Goal: Task Accomplishment & Management: Manage account settings

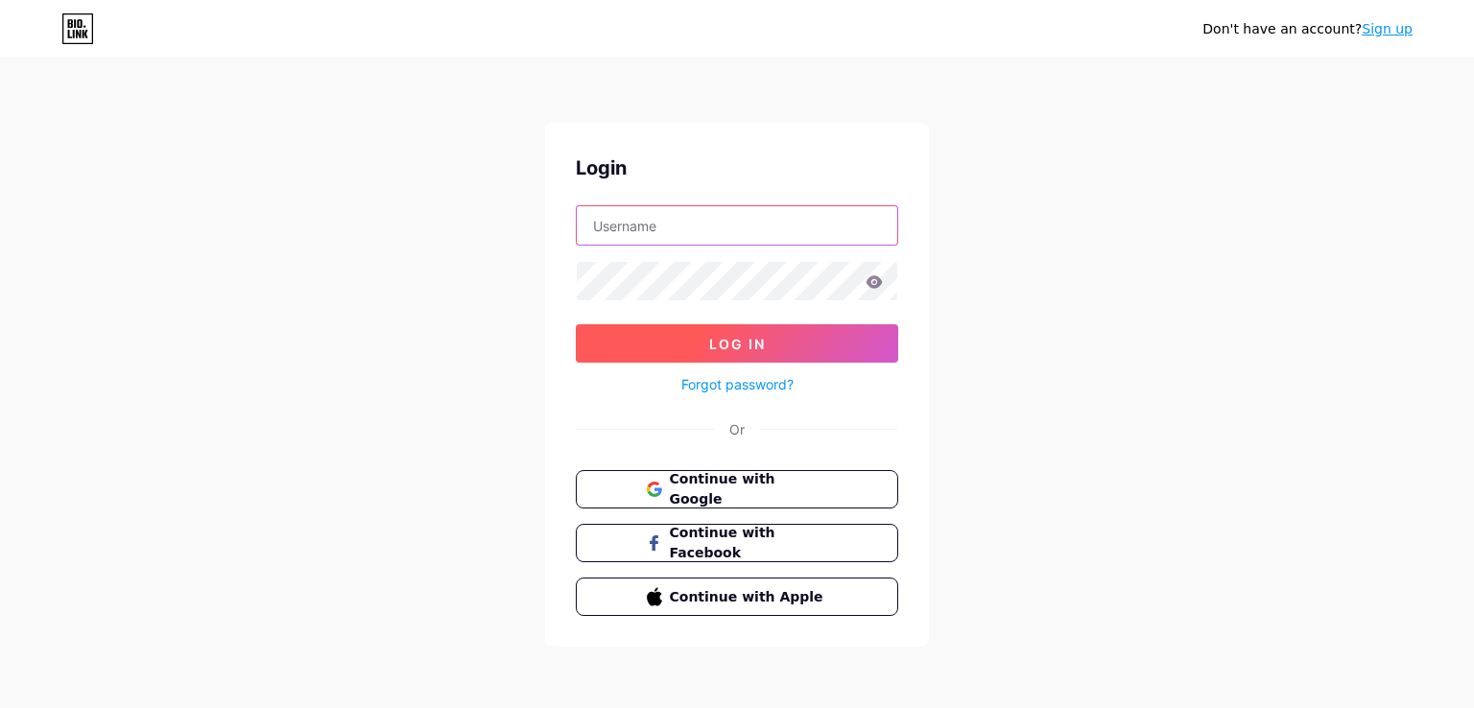
type input "[EMAIL_ADDRESS][DOMAIN_NAME]"
click at [627, 350] on button "Log In" at bounding box center [737, 343] width 322 height 38
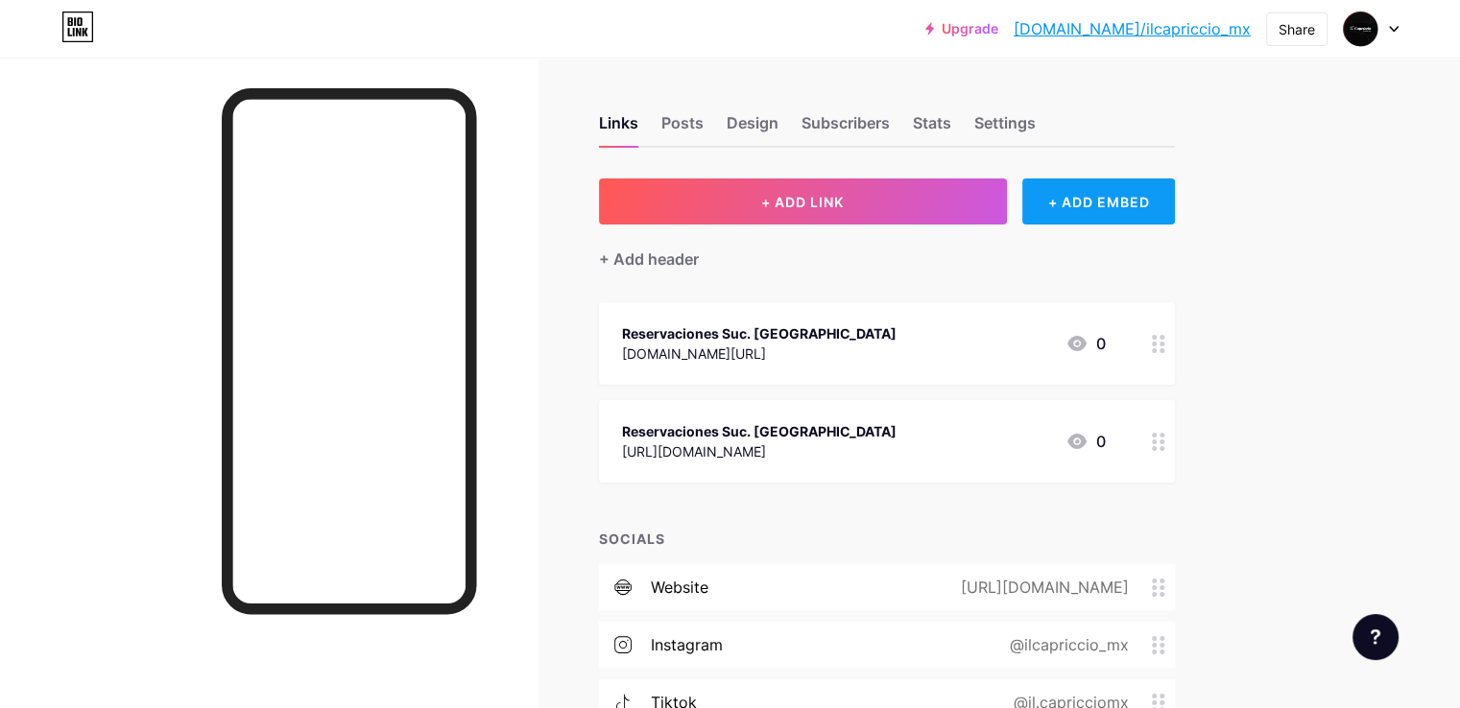
click at [1140, 206] on div "+ ADD EMBED" at bounding box center [1098, 201] width 153 height 46
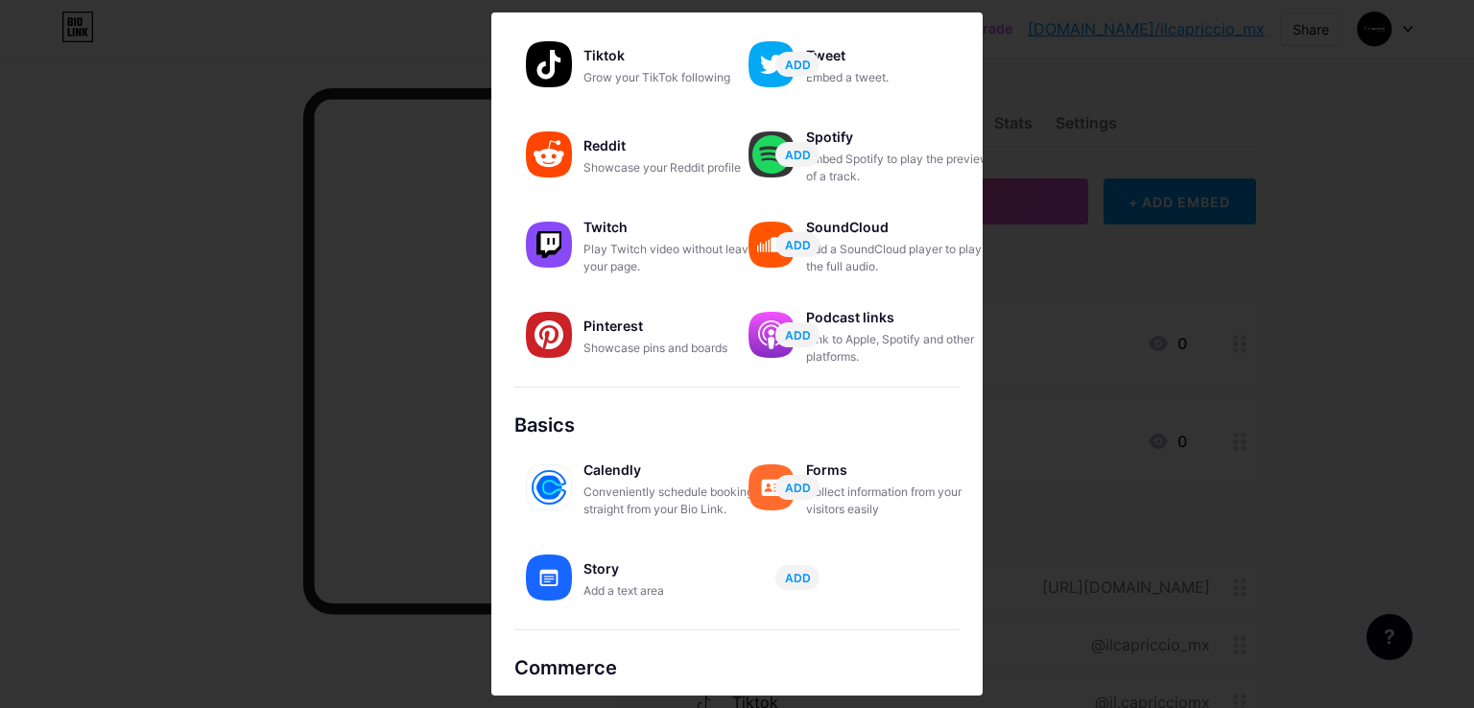
scroll to position [226, 0]
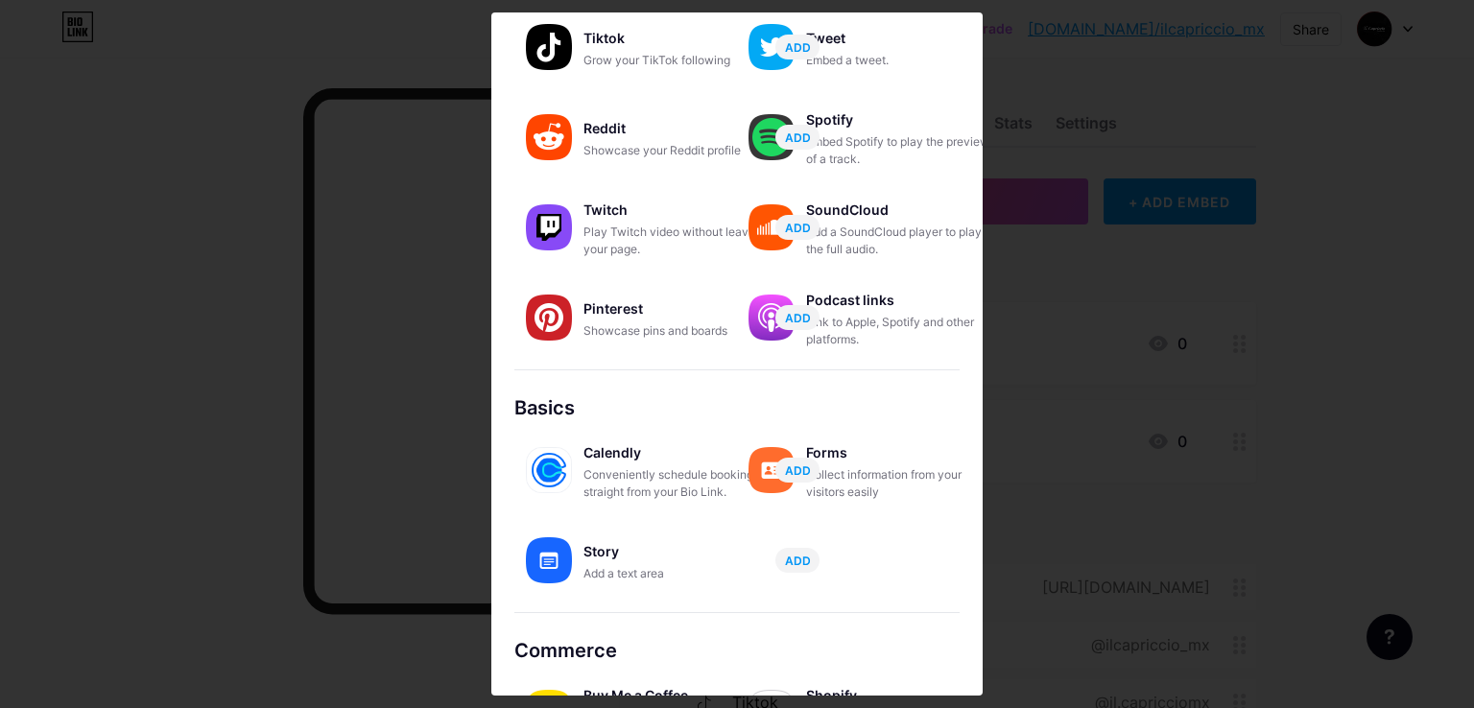
click at [1089, 140] on div at bounding box center [737, 354] width 1474 height 708
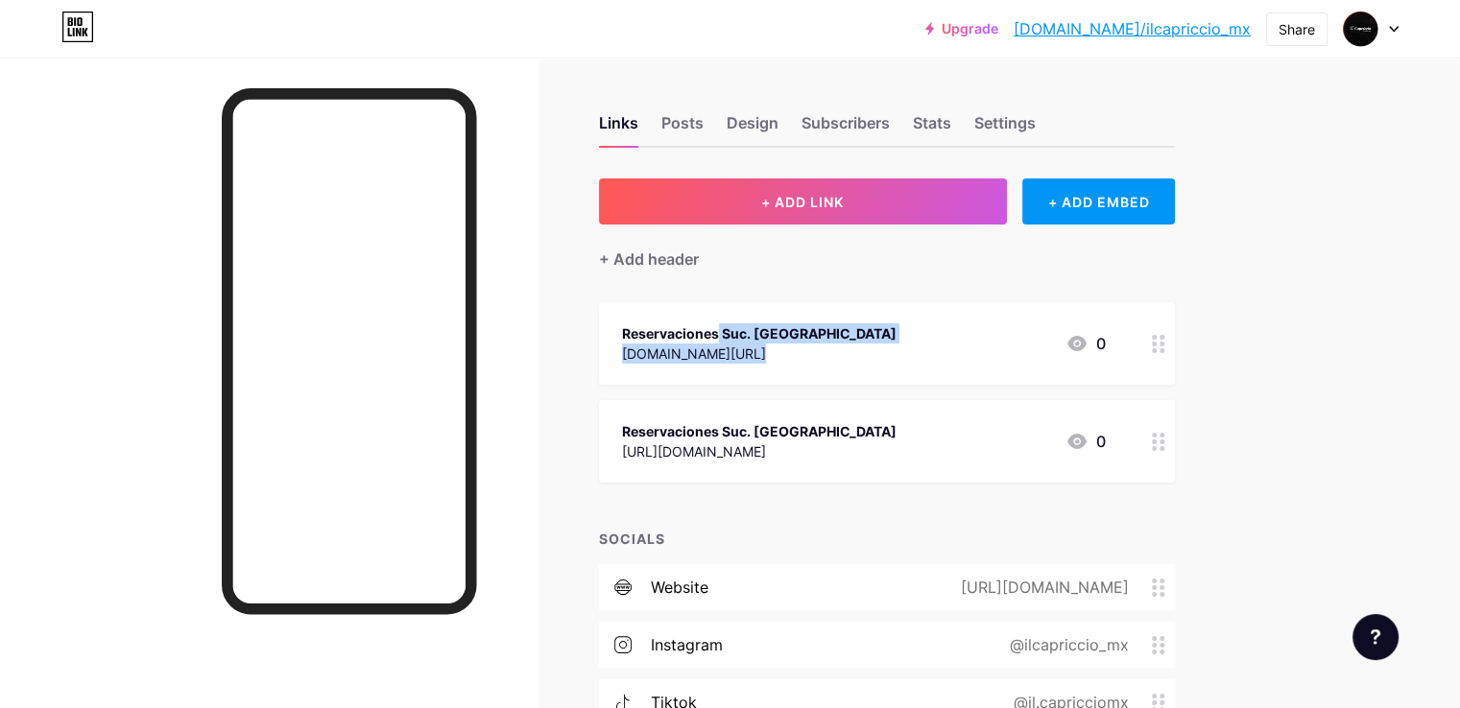
drag, startPoint x: 1455, startPoint y: 250, endPoint x: 1461, endPoint y: 319, distance: 69.3
click at [1460, 319] on html "Upgrade [DOMAIN_NAME]/ilcapr... [DOMAIN_NAME]/ilcapriccio_mx Share Switch accou…" at bounding box center [730, 468] width 1460 height 937
drag, startPoint x: 1436, startPoint y: 353, endPoint x: 1436, endPoint y: 316, distance: 37.4
click at [1436, 316] on div "Upgrade [DOMAIN_NAME]/ilcapr... [DOMAIN_NAME]/ilcapriccio_mx Share Switch accou…" at bounding box center [730, 468] width 1460 height 937
click at [890, 123] on div "Subscribers" at bounding box center [845, 128] width 88 height 35
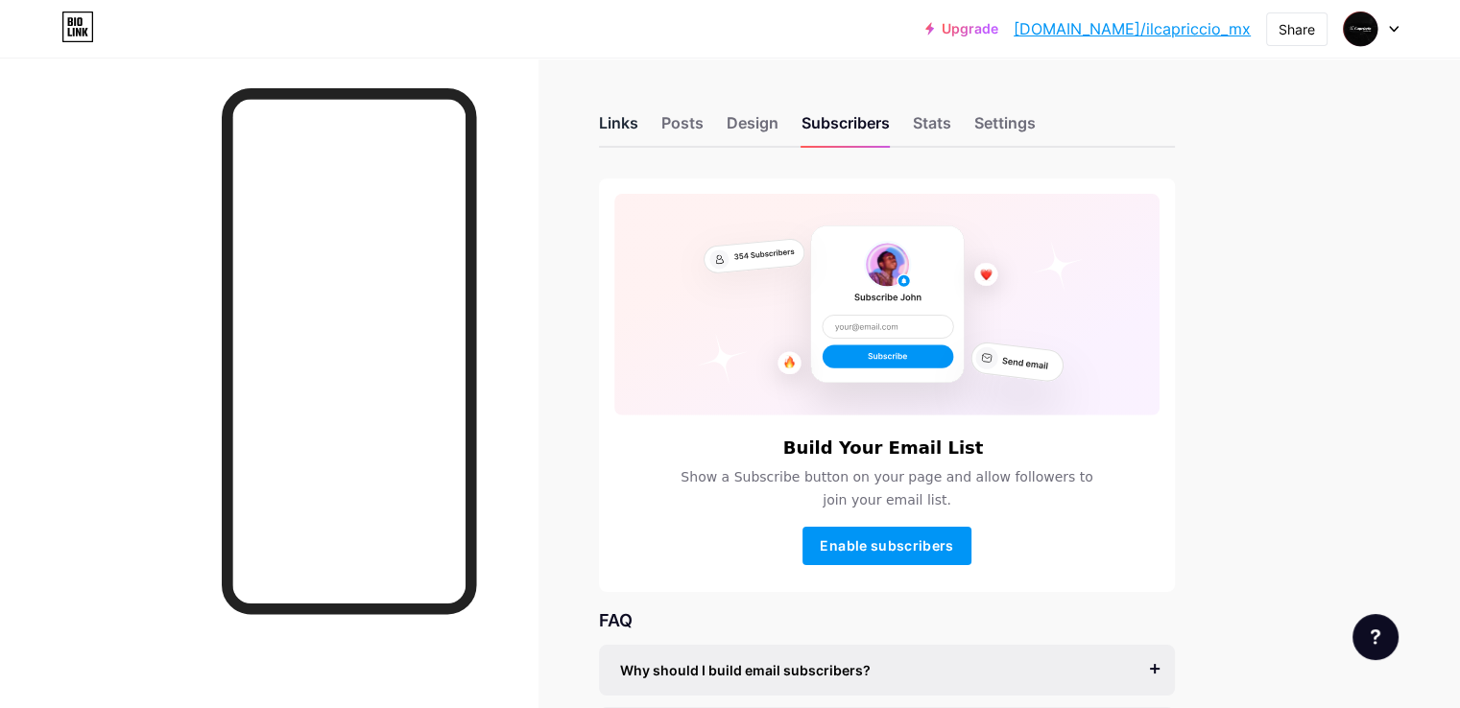
click at [638, 116] on div "Links" at bounding box center [618, 128] width 39 height 35
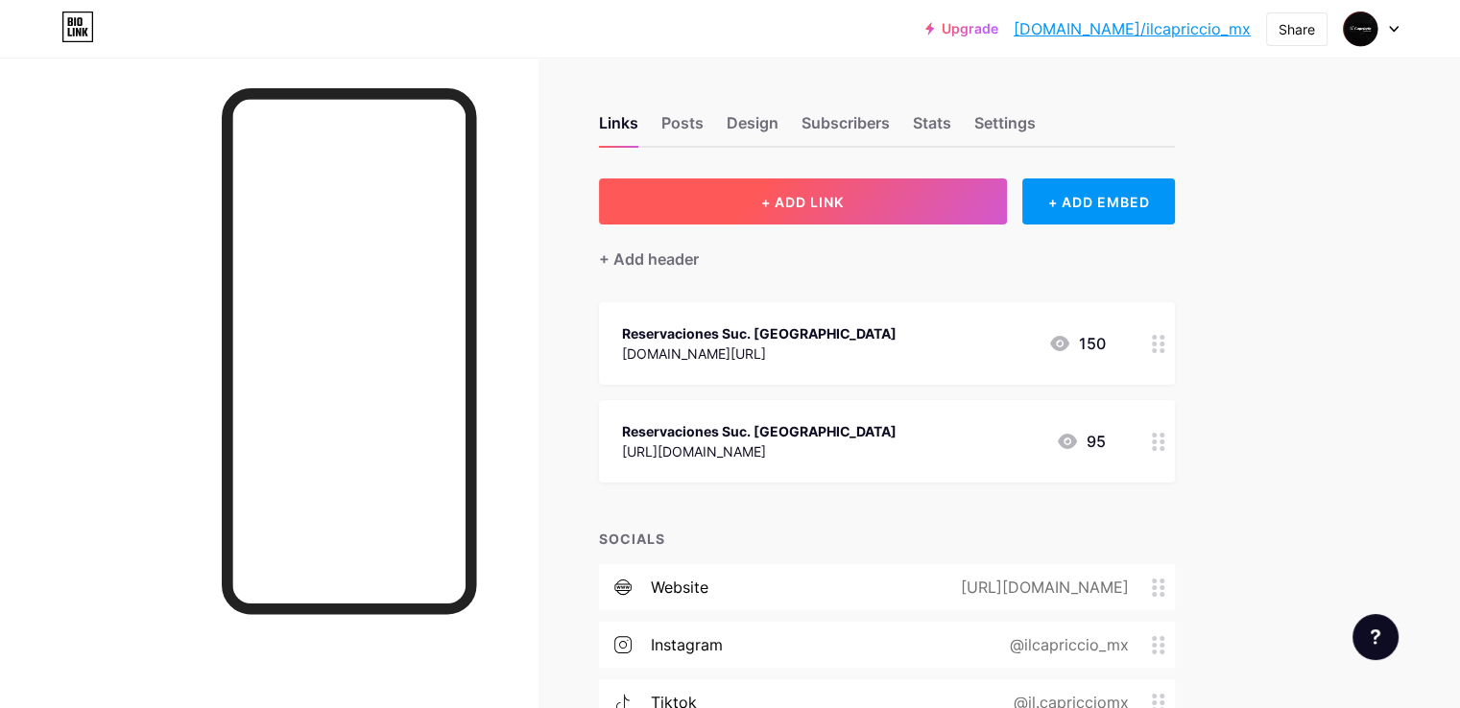
click at [917, 211] on button "+ ADD LINK" at bounding box center [803, 201] width 408 height 46
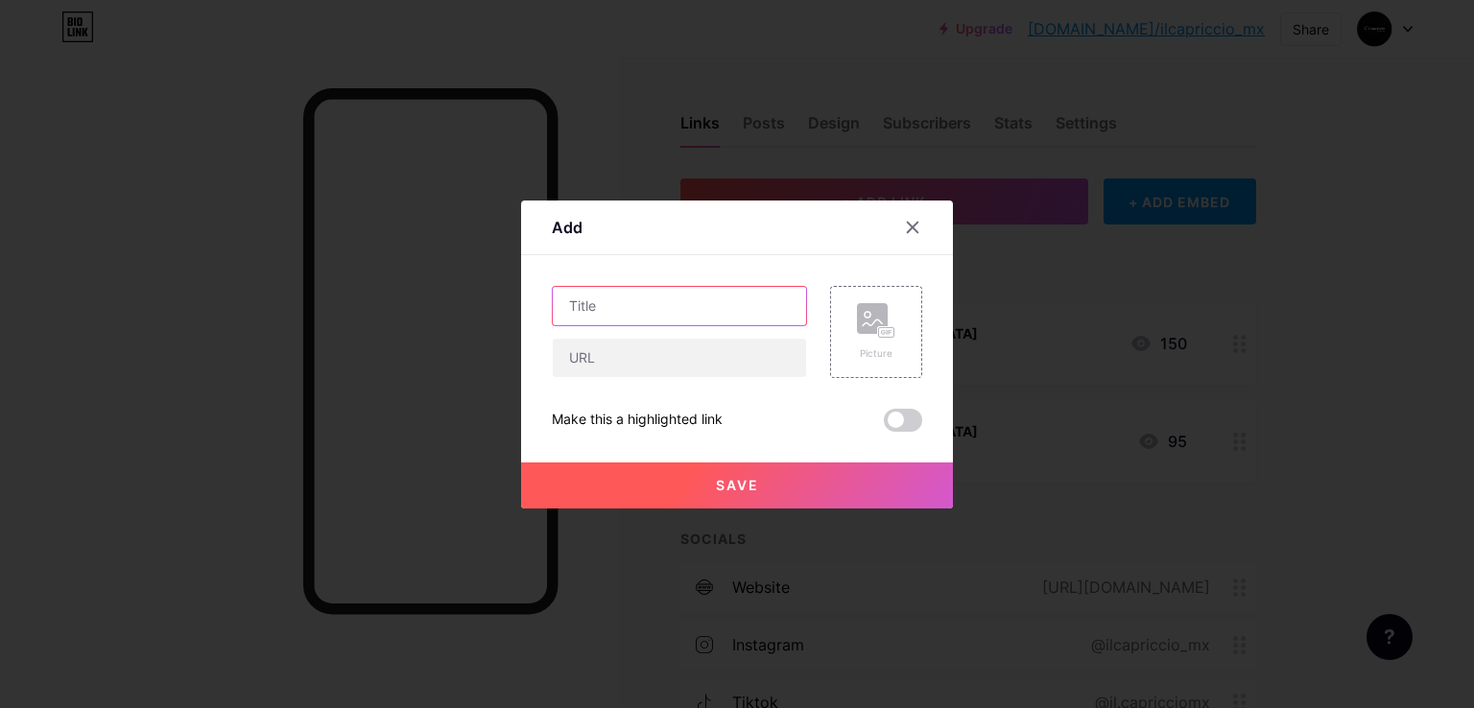
click at [661, 316] on input "text" at bounding box center [679, 306] width 253 height 38
type input "Menú"
click at [650, 362] on input "text" at bounding box center [679, 358] width 253 height 38
paste input "[URL][DOMAIN_NAME]"
type input "[URL][DOMAIN_NAME]"
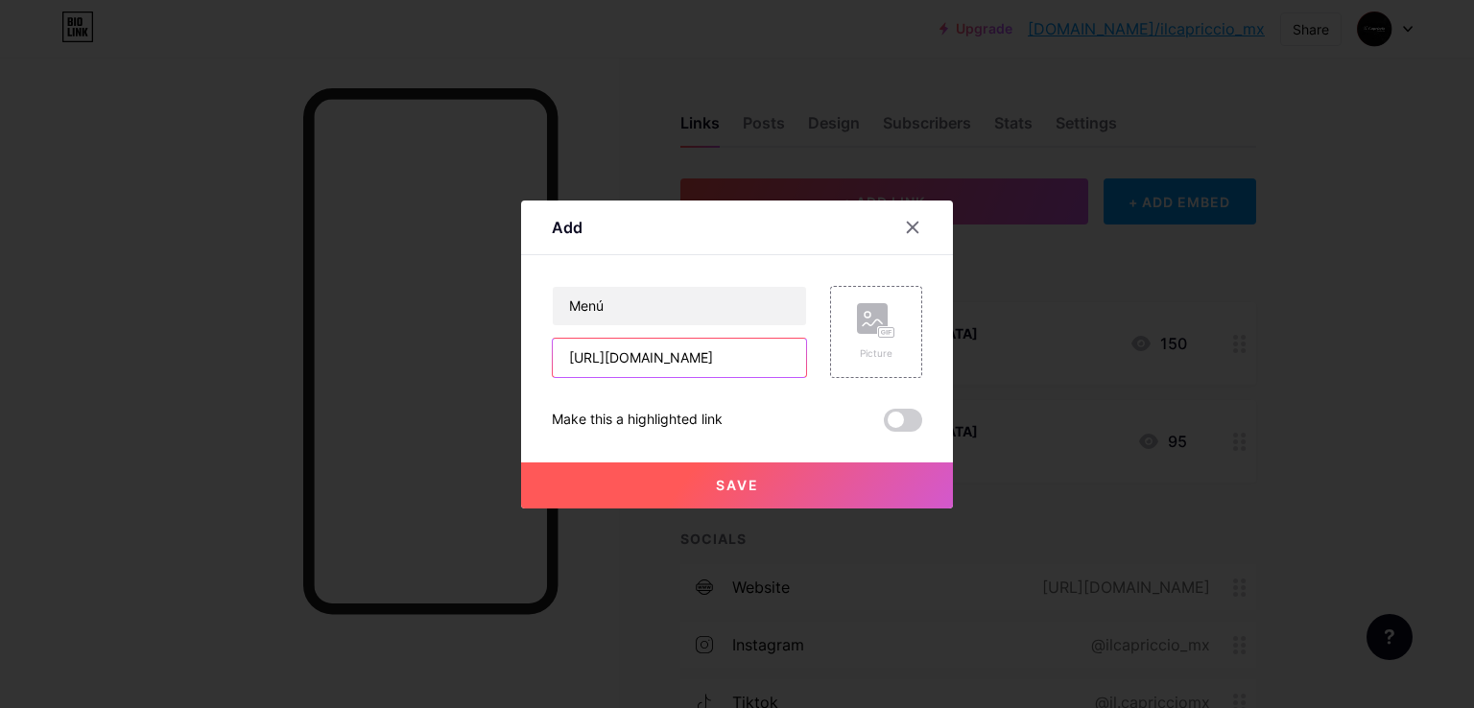
scroll to position [0, 376]
click at [866, 346] on div "Picture" at bounding box center [876, 353] width 38 height 14
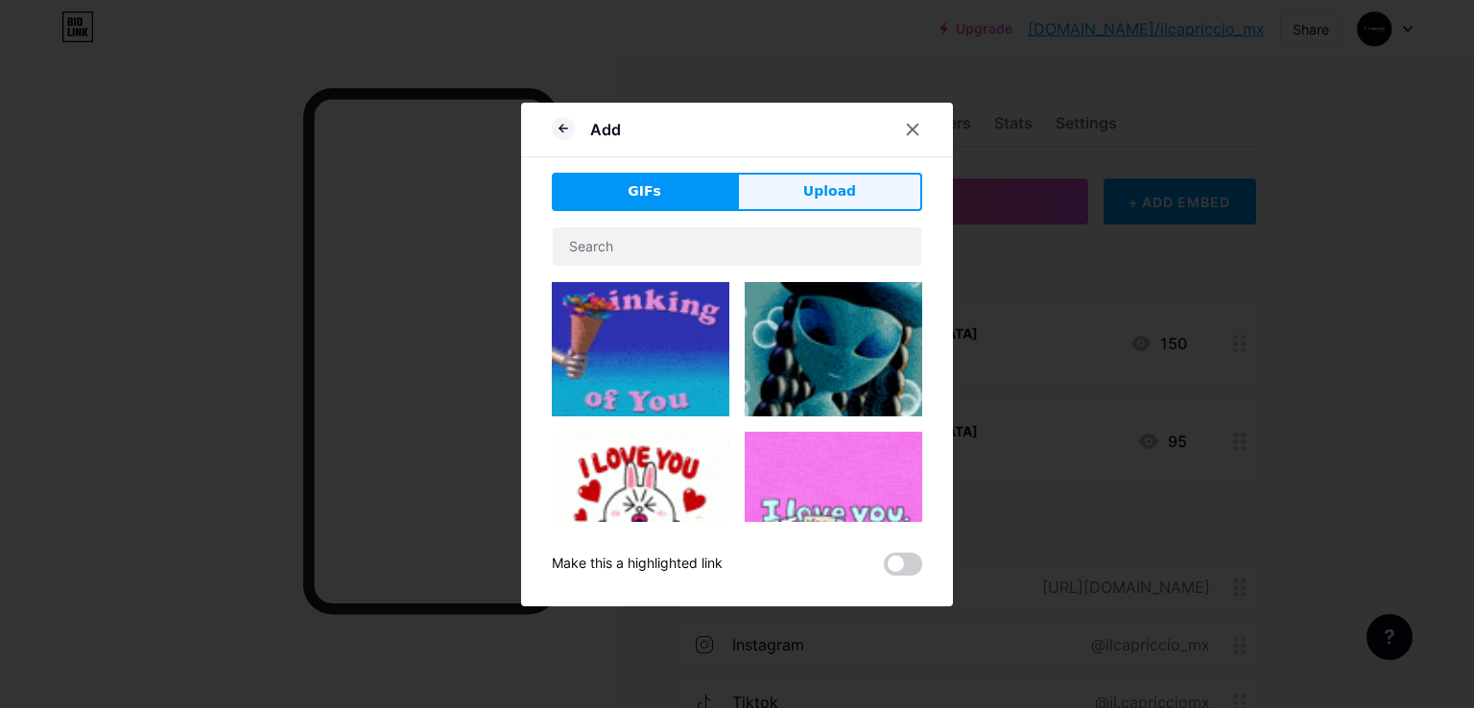
click at [825, 185] on span "Upload" at bounding box center [829, 191] width 53 height 20
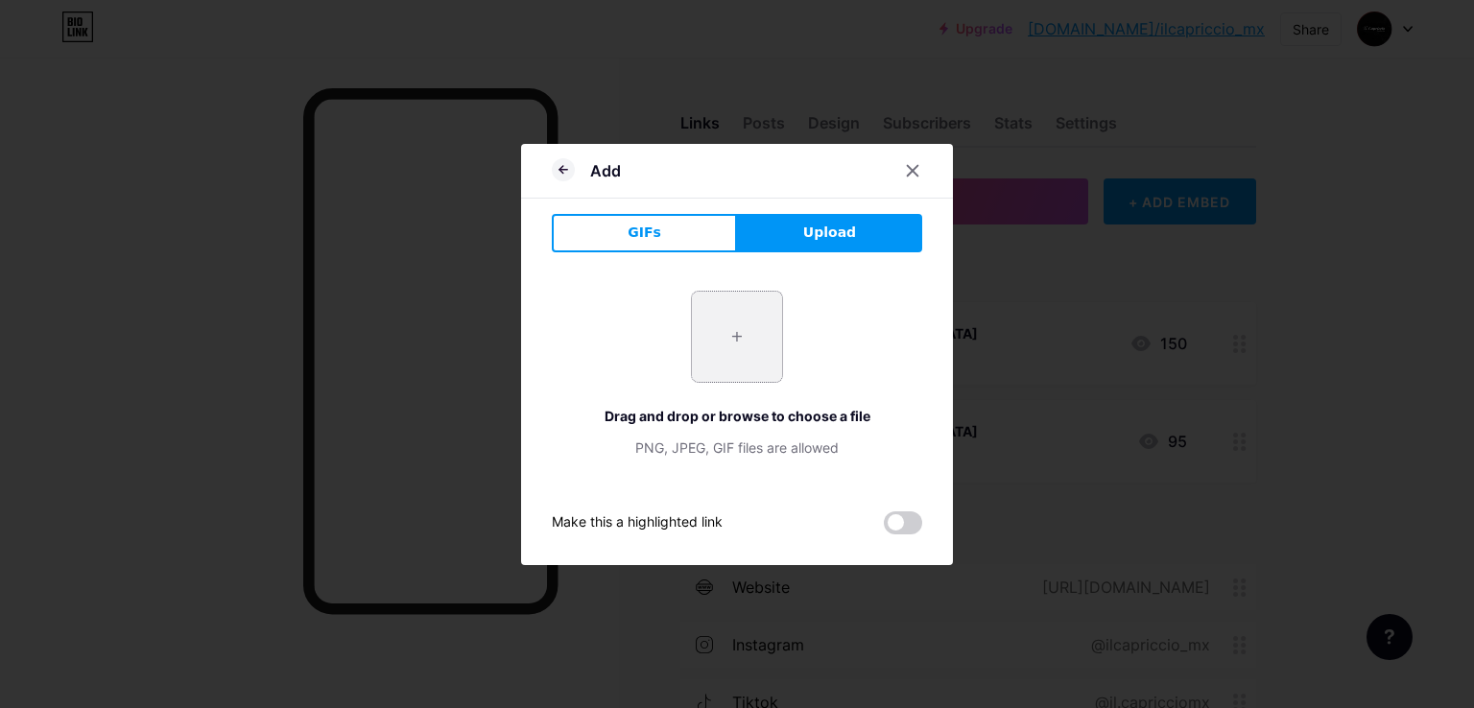
click at [717, 363] on input "file" at bounding box center [737, 337] width 90 height 90
type input "C:\fakepath\menu.png"
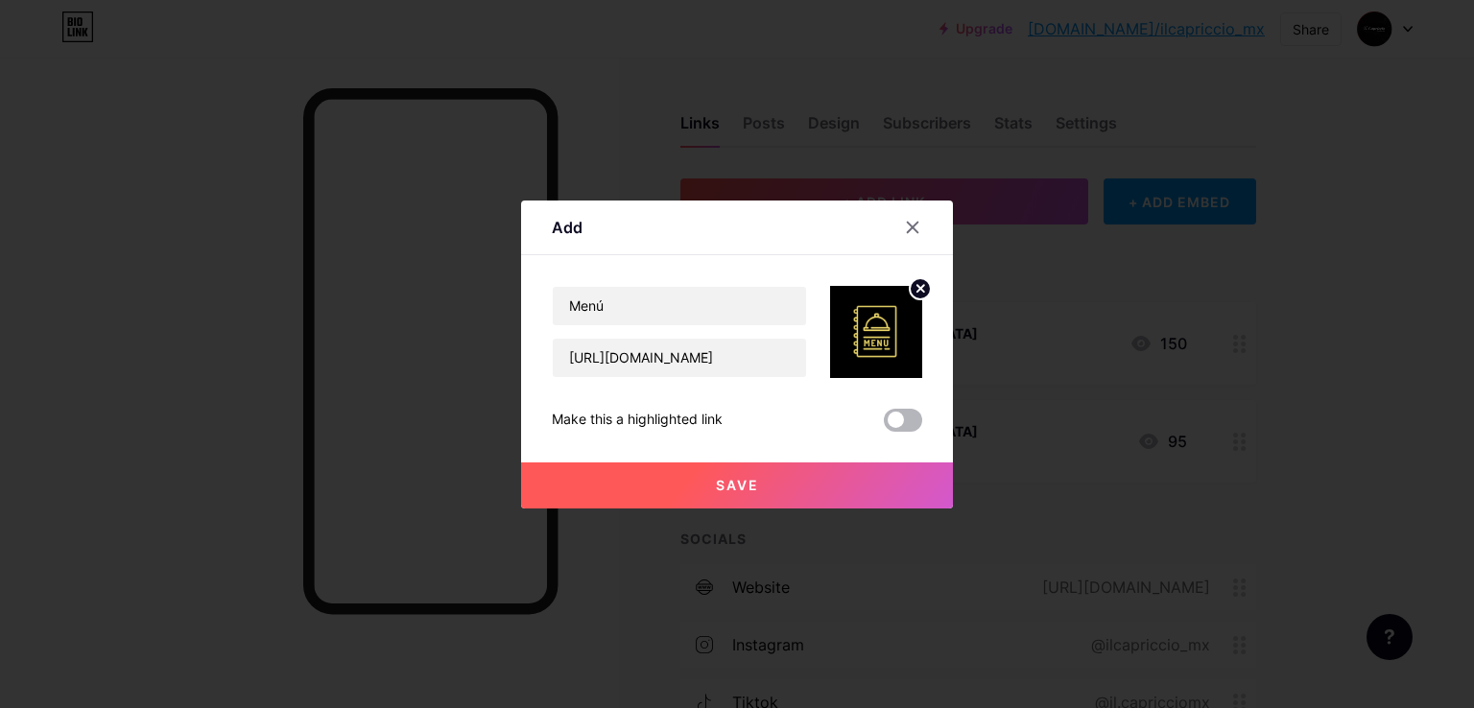
click at [898, 427] on span at bounding box center [903, 420] width 38 height 23
click at [884, 425] on input "checkbox" at bounding box center [884, 425] width 0 height 0
click at [779, 488] on button "Save" at bounding box center [737, 486] width 432 height 46
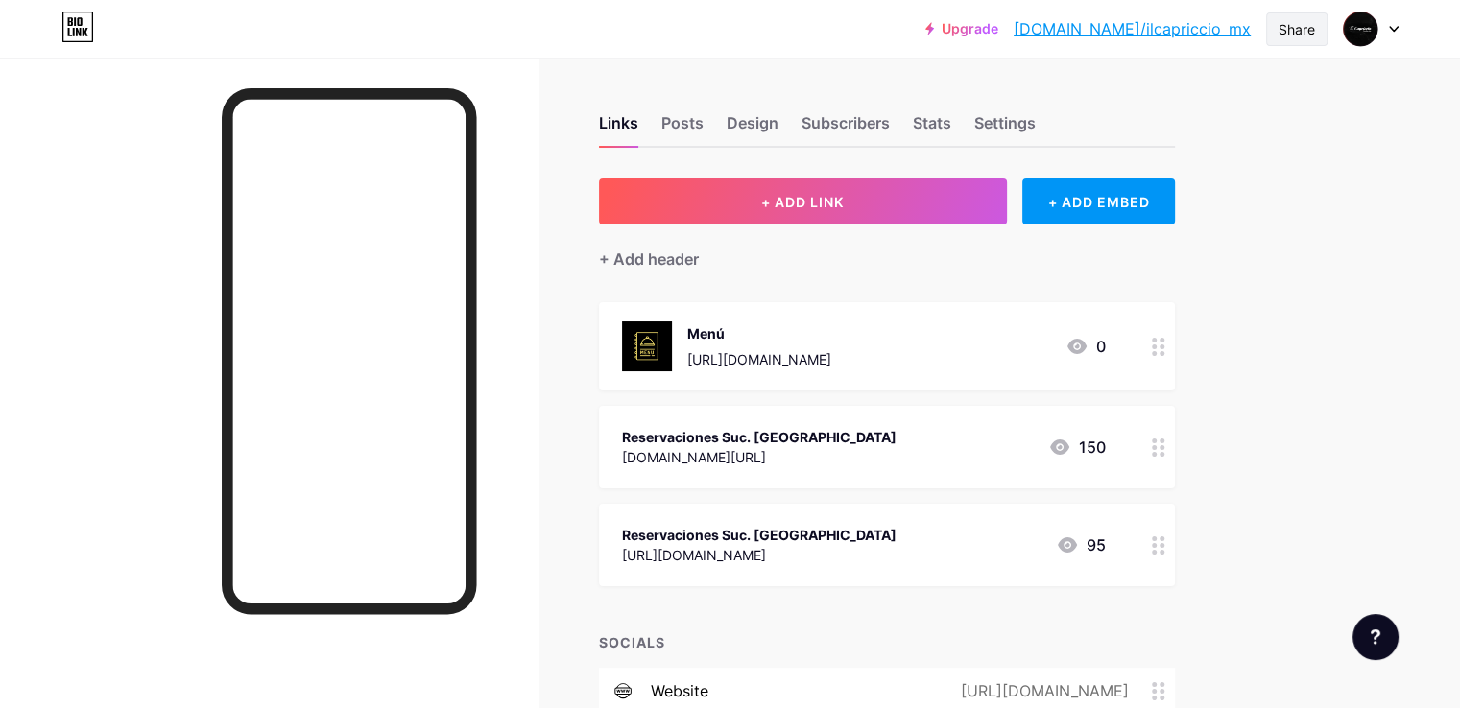
click at [1287, 39] on div "Share" at bounding box center [1296, 29] width 61 height 34
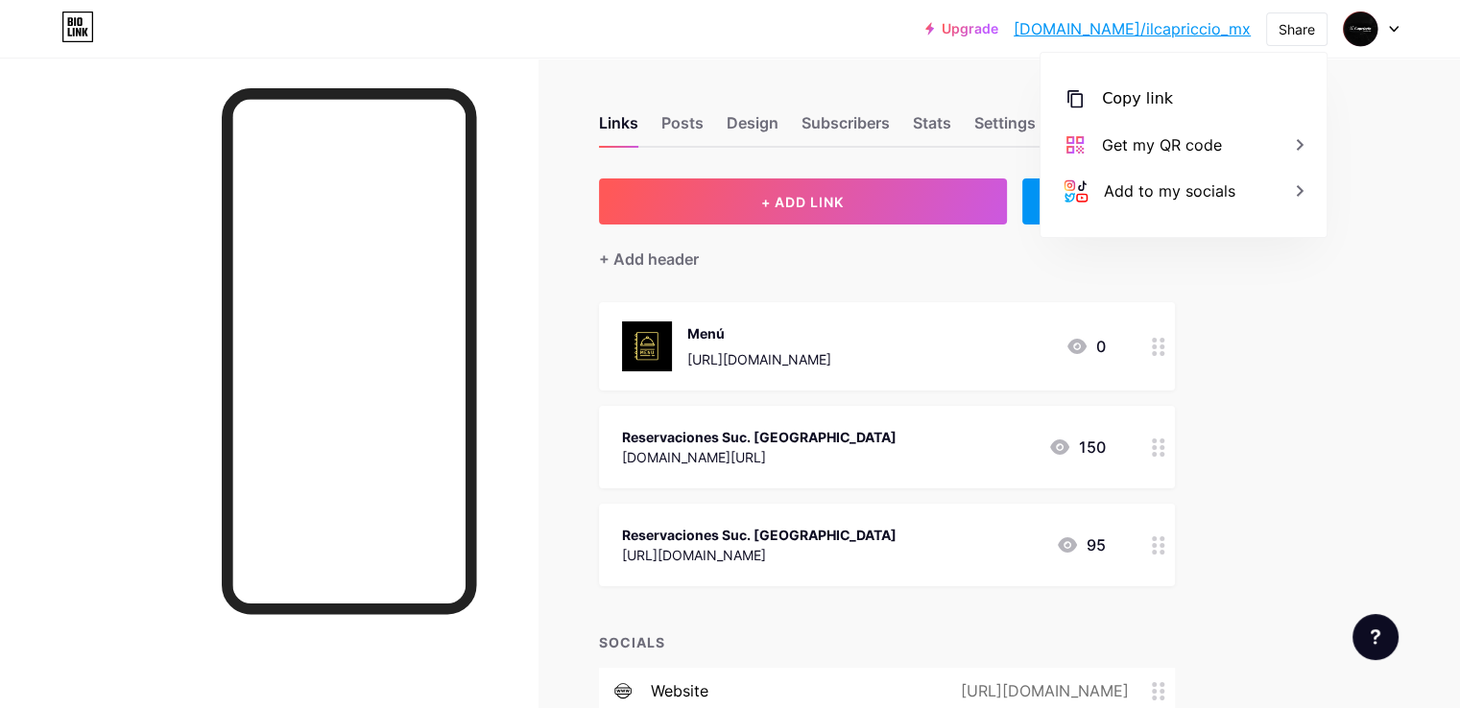
click at [1376, 176] on div "Upgrade [DOMAIN_NAME]/ilcapr... [DOMAIN_NAME]/ilcapriccio_mx Share Copy link [U…" at bounding box center [730, 520] width 1460 height 1040
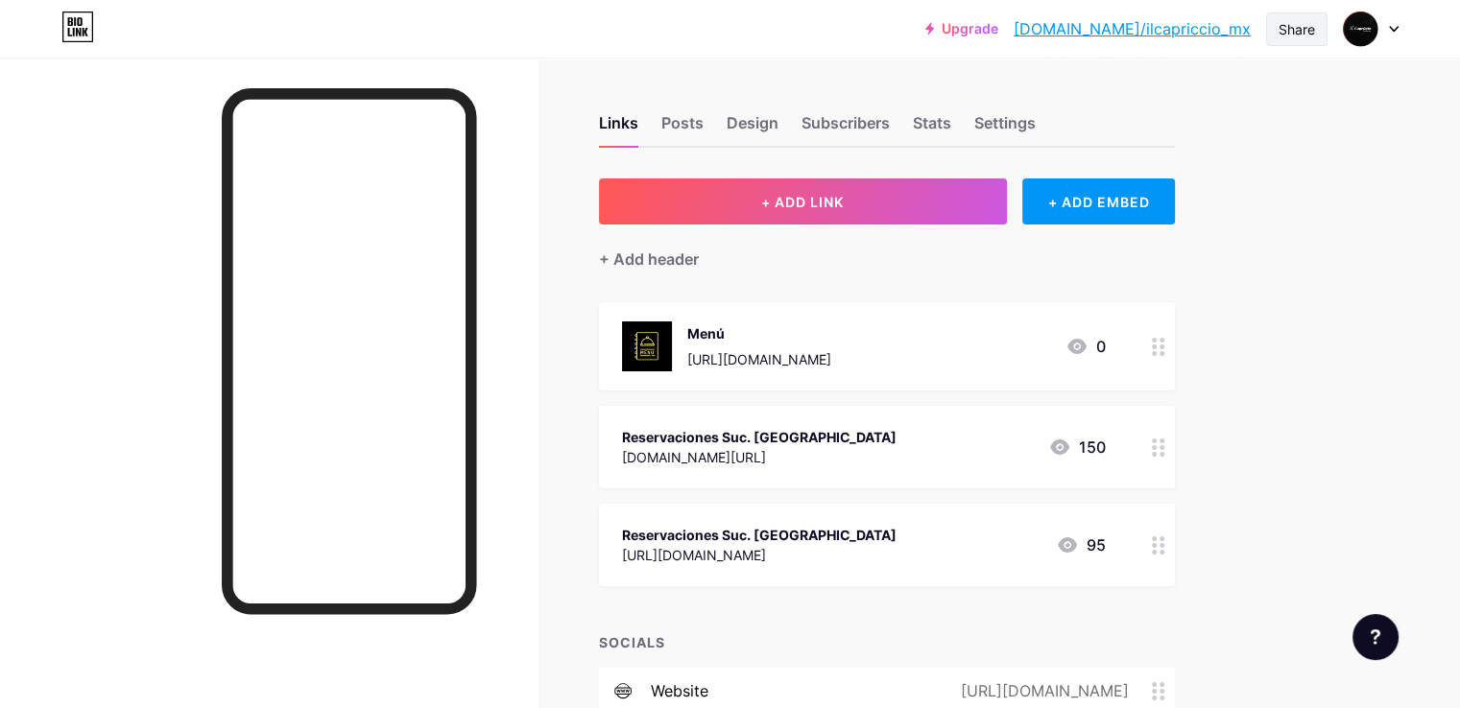
click at [1284, 32] on div "Share" at bounding box center [1296, 29] width 36 height 20
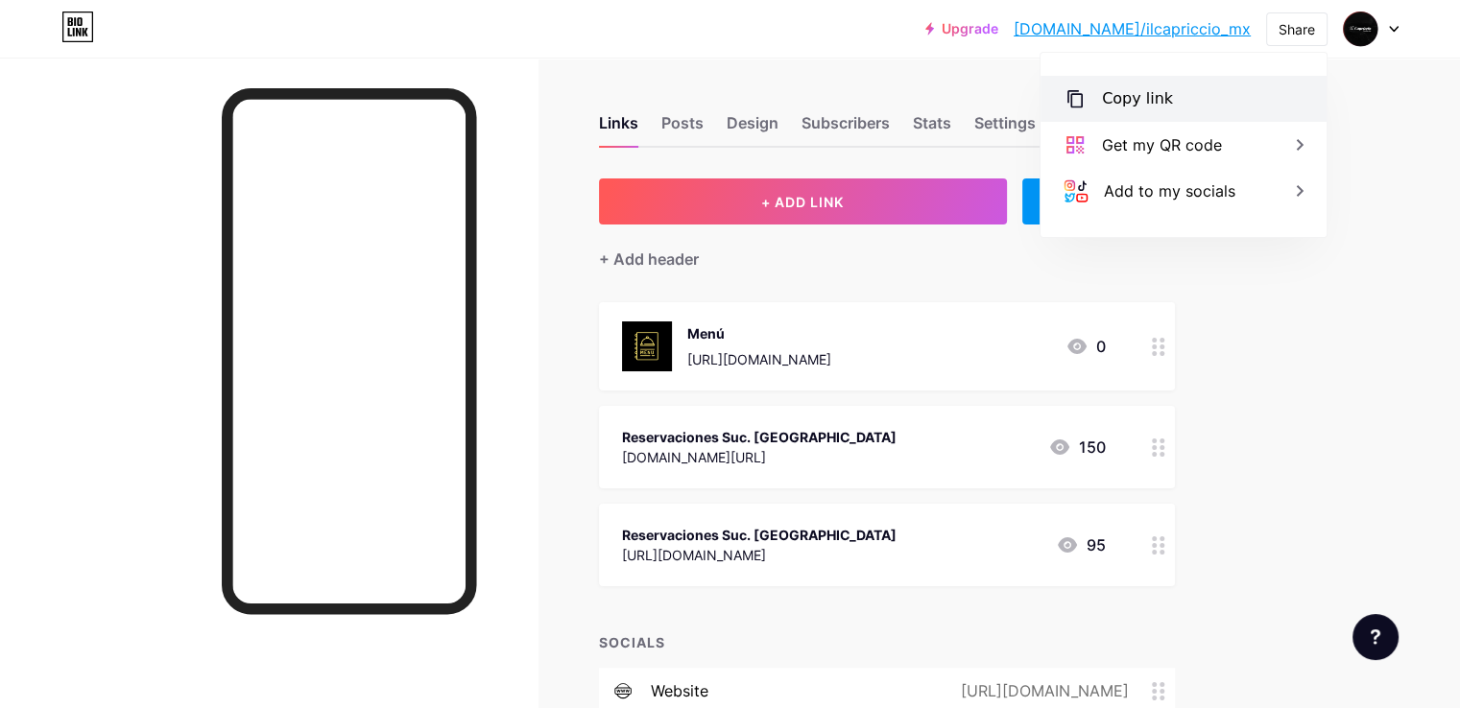
click at [1214, 107] on div "Copy link" at bounding box center [1183, 99] width 286 height 46
click at [1364, 323] on div "Upgrade [DOMAIN_NAME]/ilcapr... [DOMAIN_NAME]/ilcapriccio_mx Share Copy link [U…" at bounding box center [730, 520] width 1460 height 1040
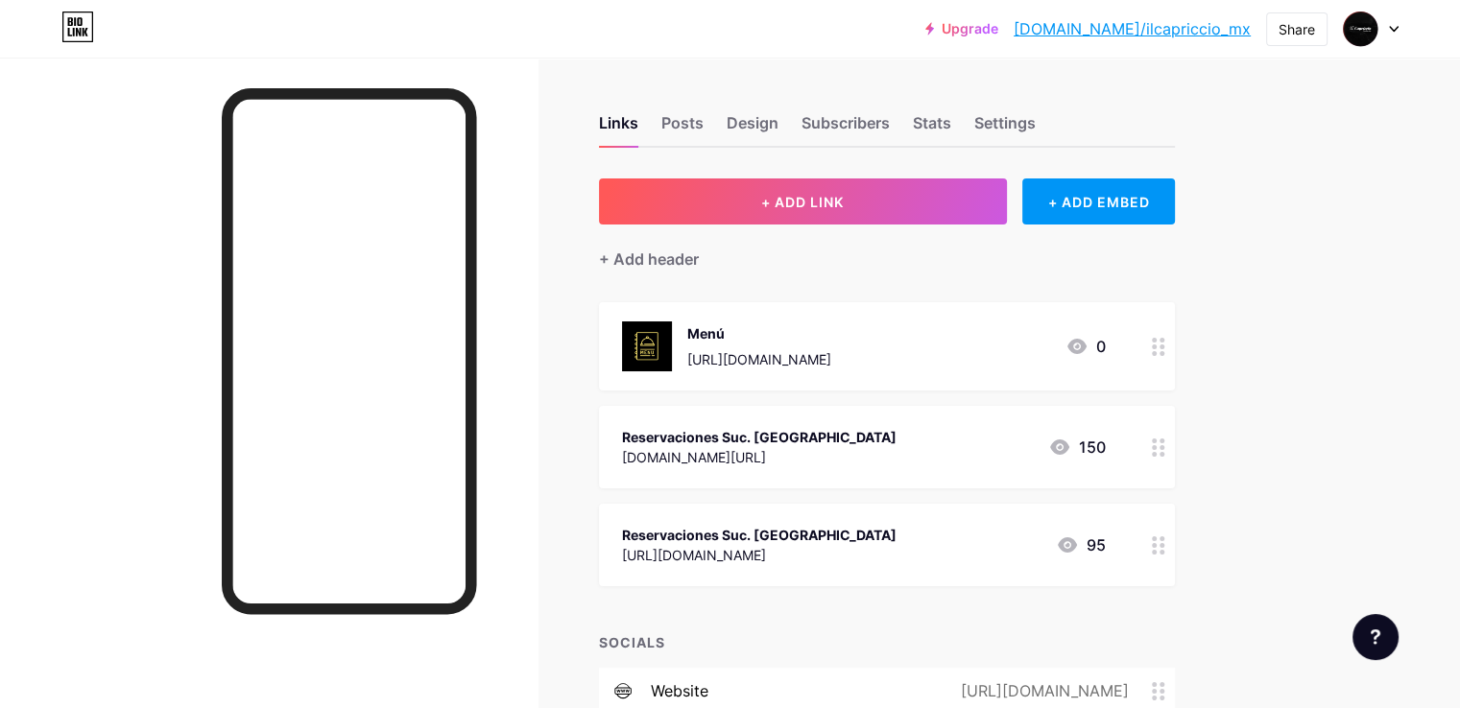
click at [831, 343] on div "Menú [URL][DOMAIN_NAME]" at bounding box center [759, 346] width 144 height 50
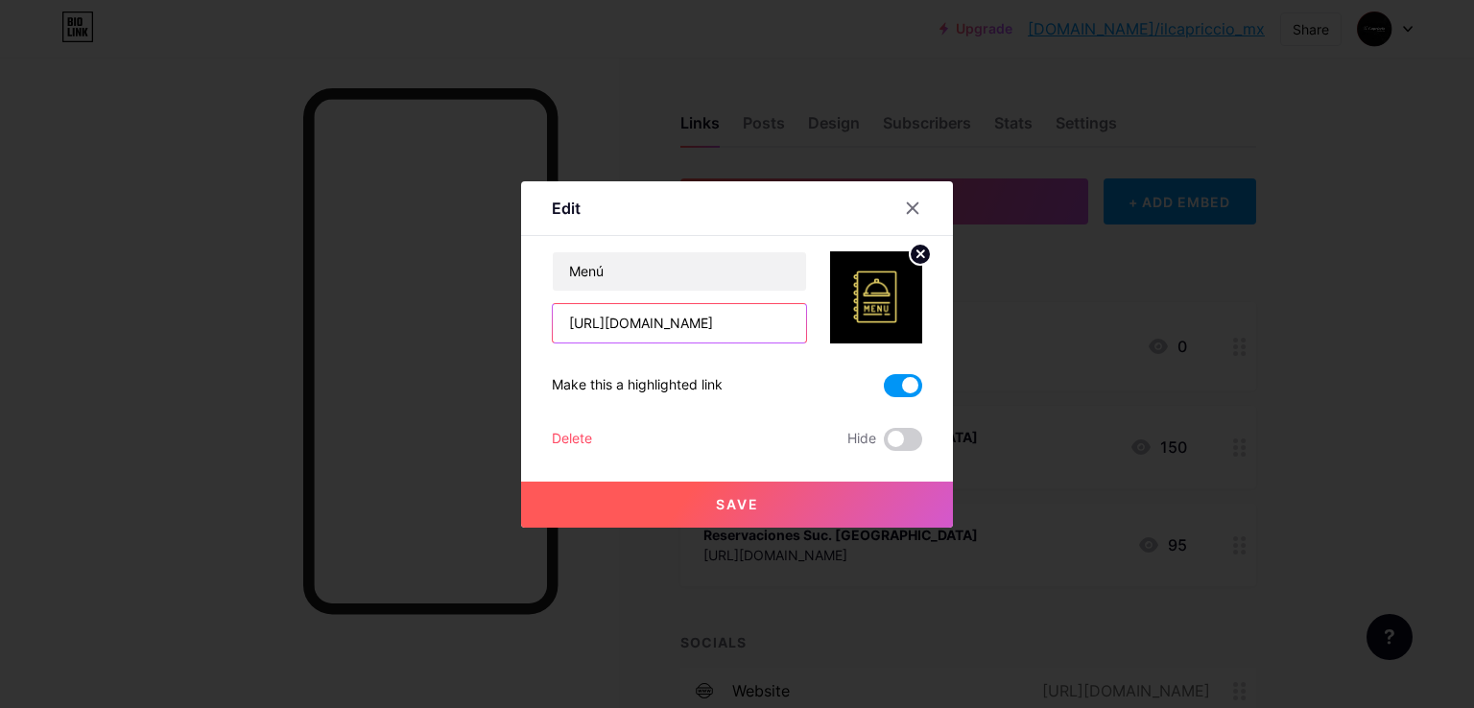
click at [641, 329] on input "[URL][DOMAIN_NAME]" at bounding box center [679, 323] width 253 height 38
paste input "[URL][DOMAIN_NAME]"
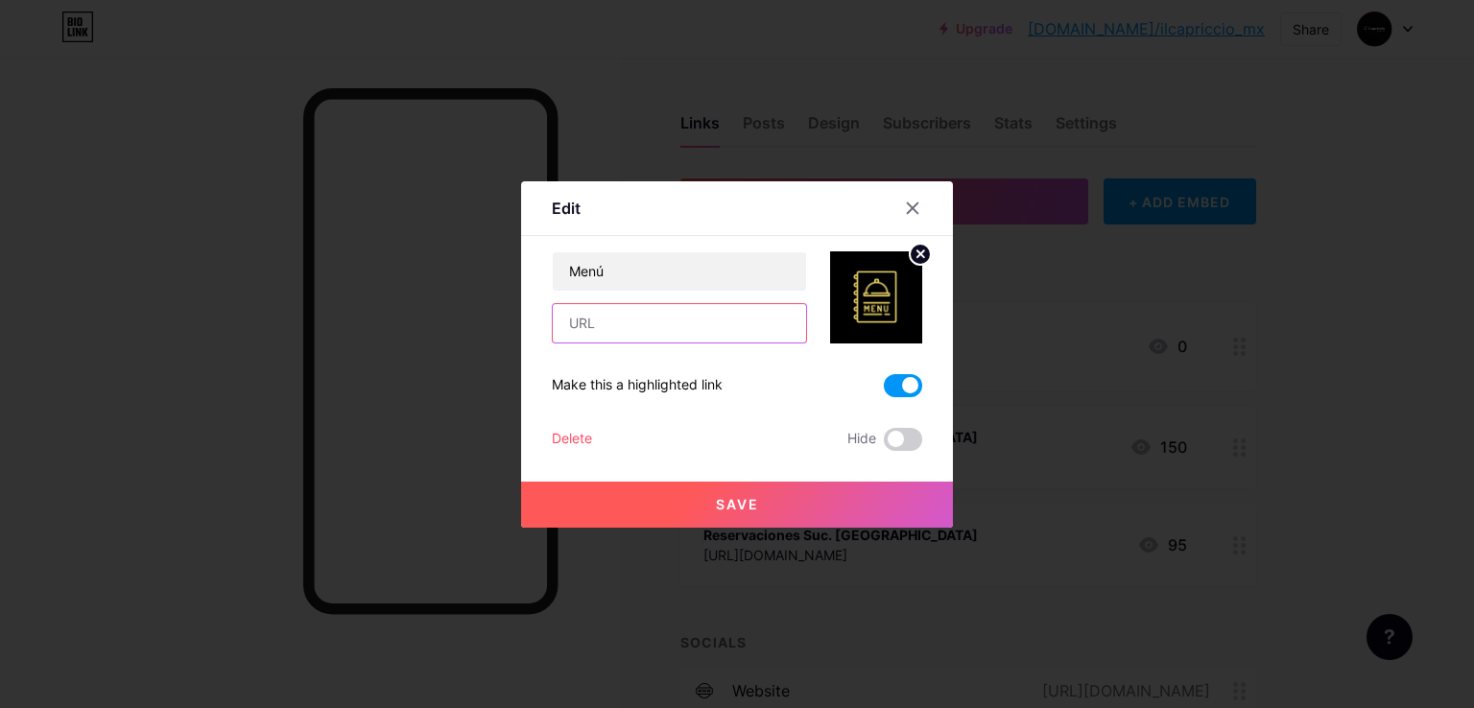
type input "[URL][DOMAIN_NAME]"
click at [733, 511] on button "Save" at bounding box center [737, 505] width 432 height 46
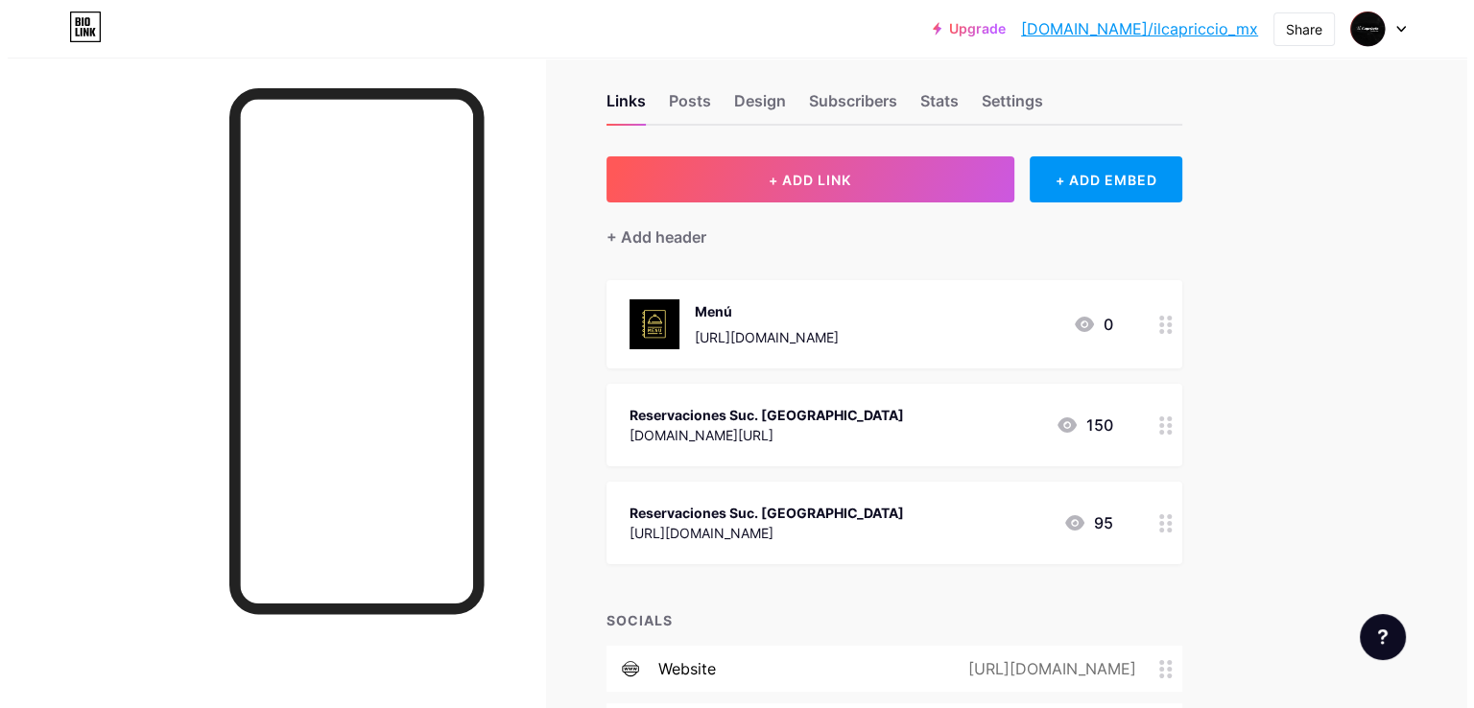
scroll to position [0, 0]
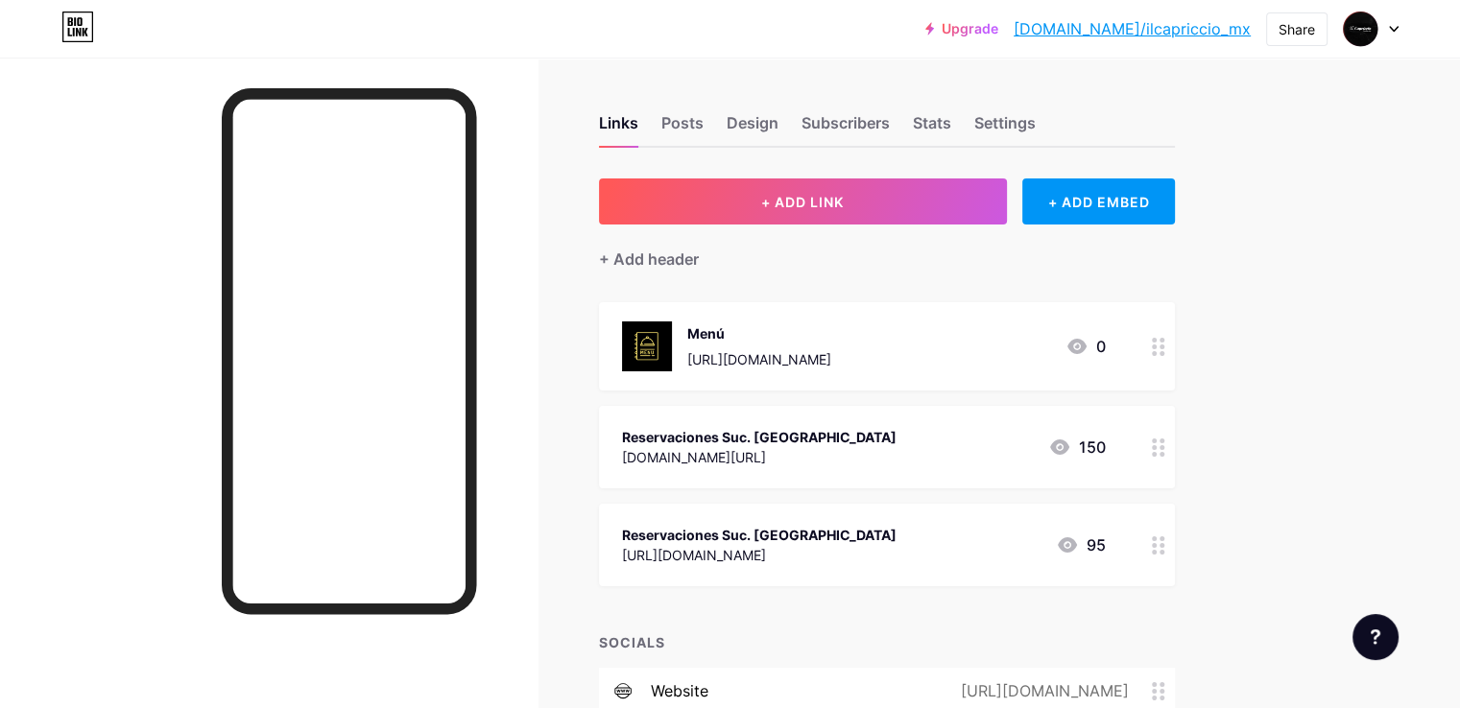
click at [831, 351] on div "[URL][DOMAIN_NAME]" at bounding box center [759, 359] width 144 height 20
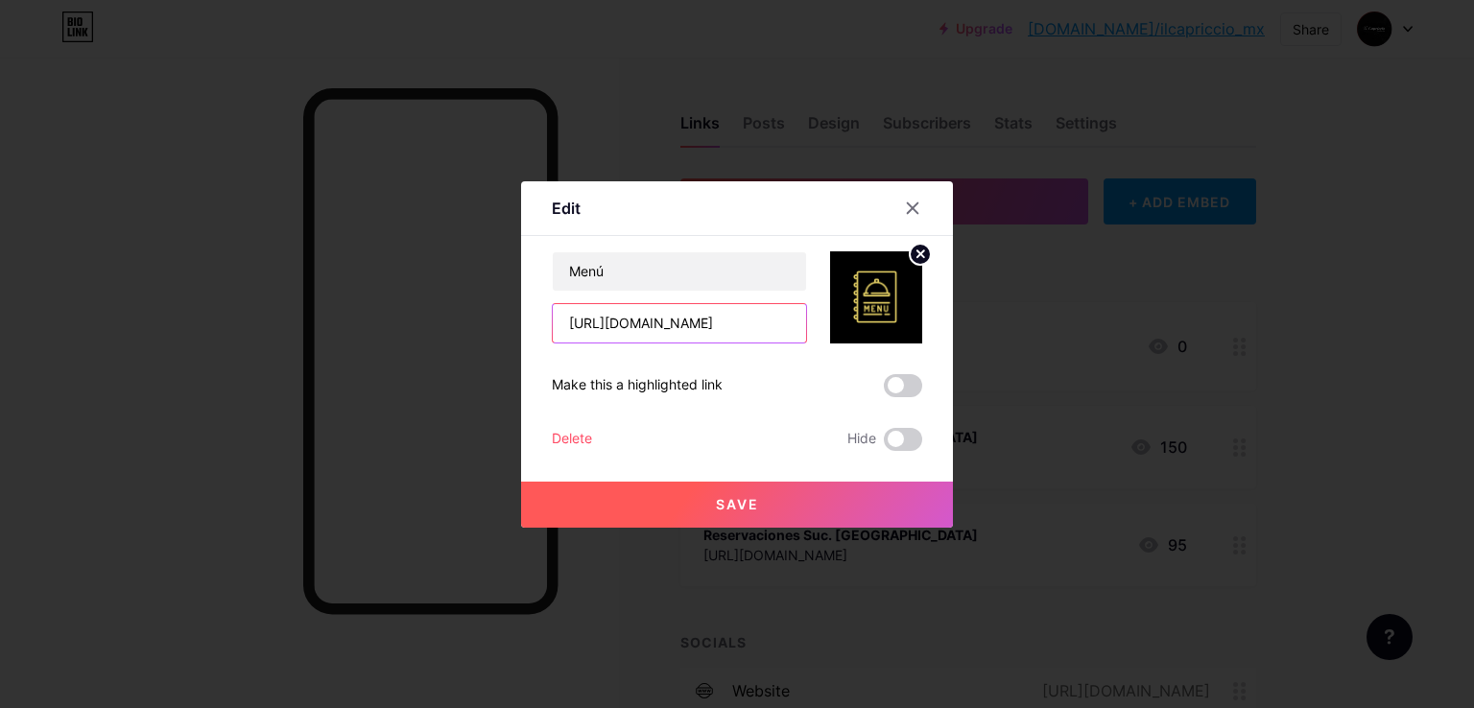
click at [728, 316] on input "[URL][DOMAIN_NAME]" at bounding box center [679, 323] width 253 height 38
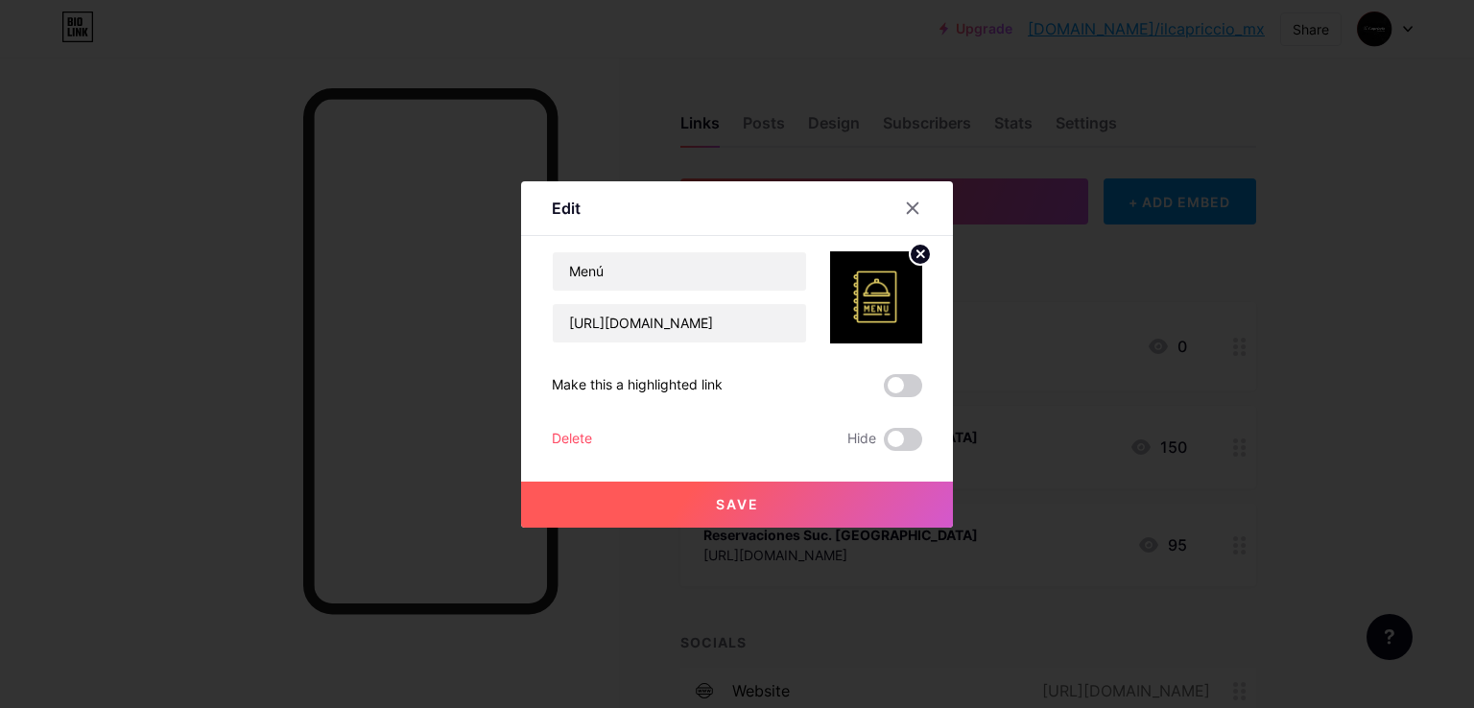
click at [764, 508] on button "Save" at bounding box center [737, 505] width 432 height 46
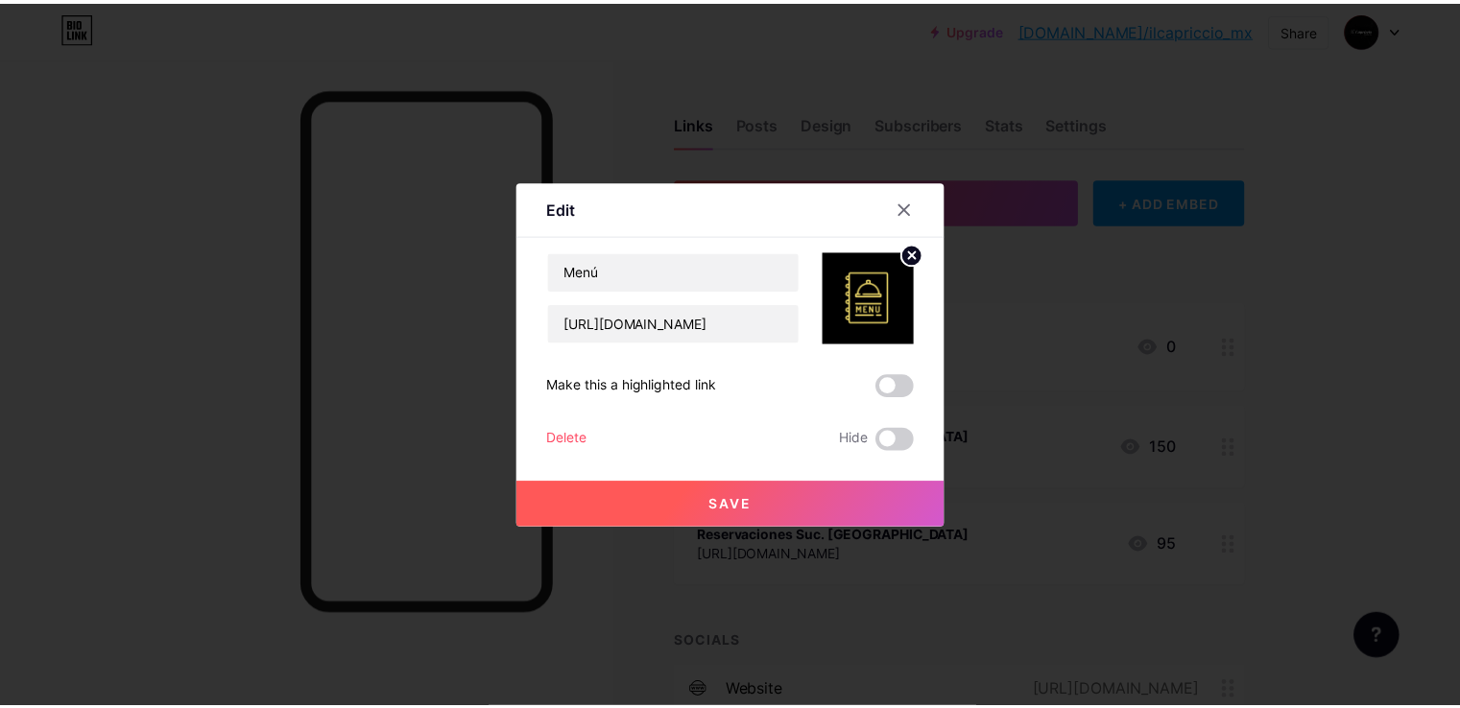
scroll to position [0, 0]
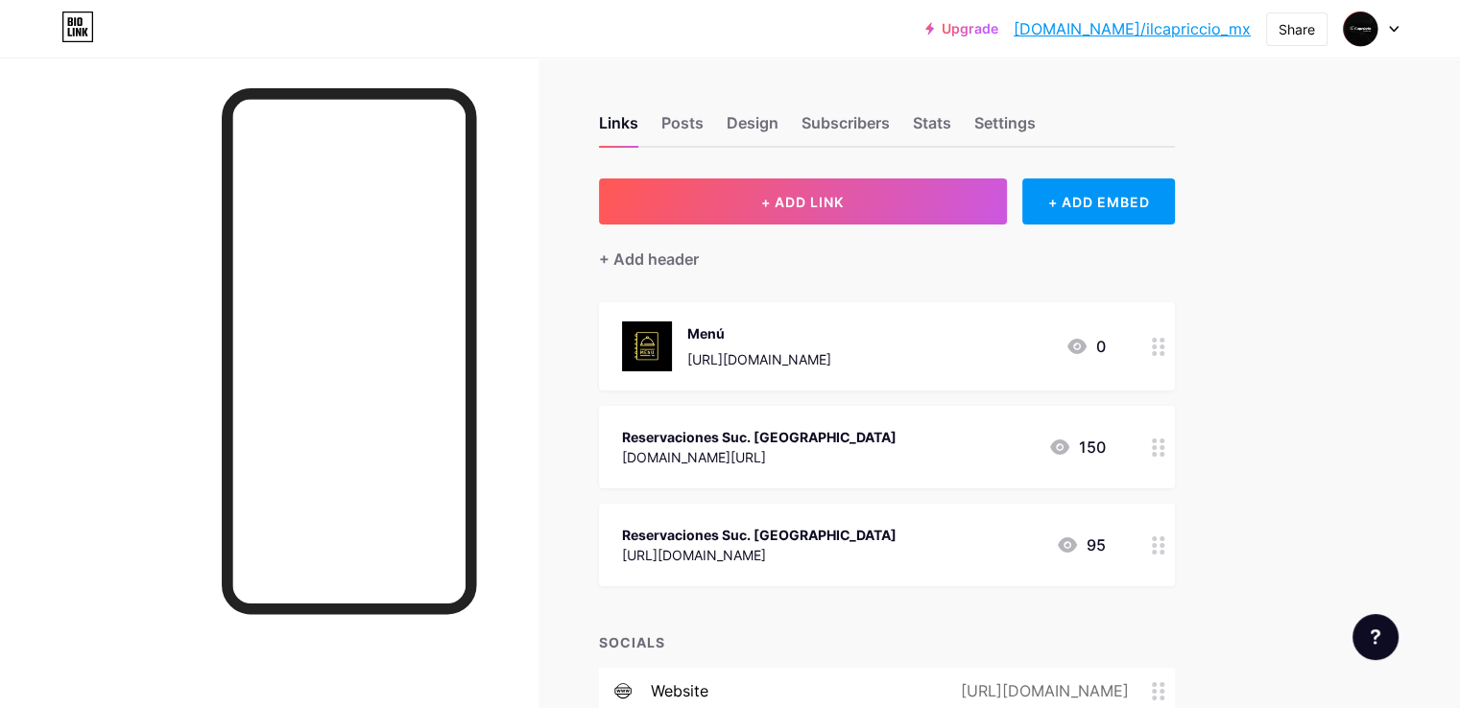
click at [764, 508] on div "Reservaciones Suc. [GEOGRAPHIC_DATA] [URL][DOMAIN_NAME] 95" at bounding box center [887, 545] width 576 height 83
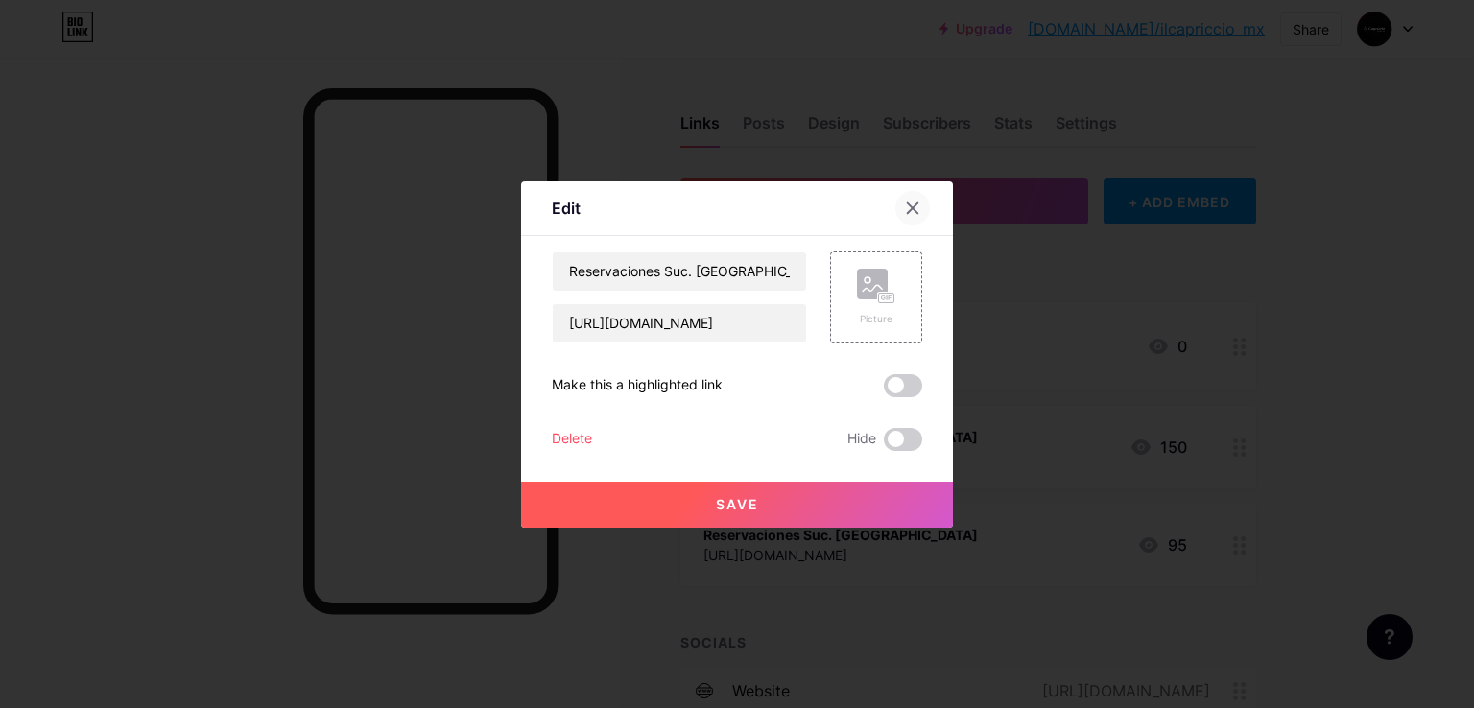
click at [917, 212] on icon at bounding box center [913, 207] width 11 height 11
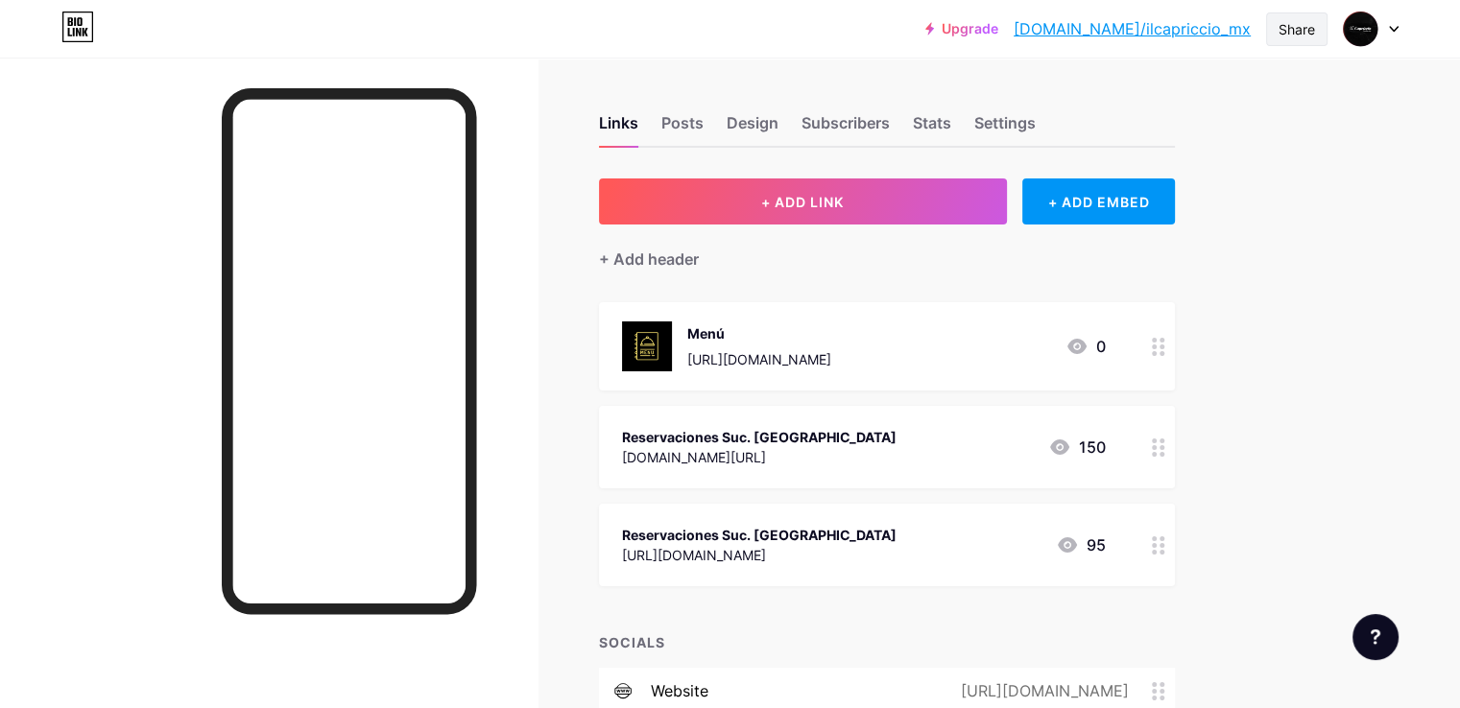
click at [1282, 25] on div "Share" at bounding box center [1296, 29] width 36 height 20
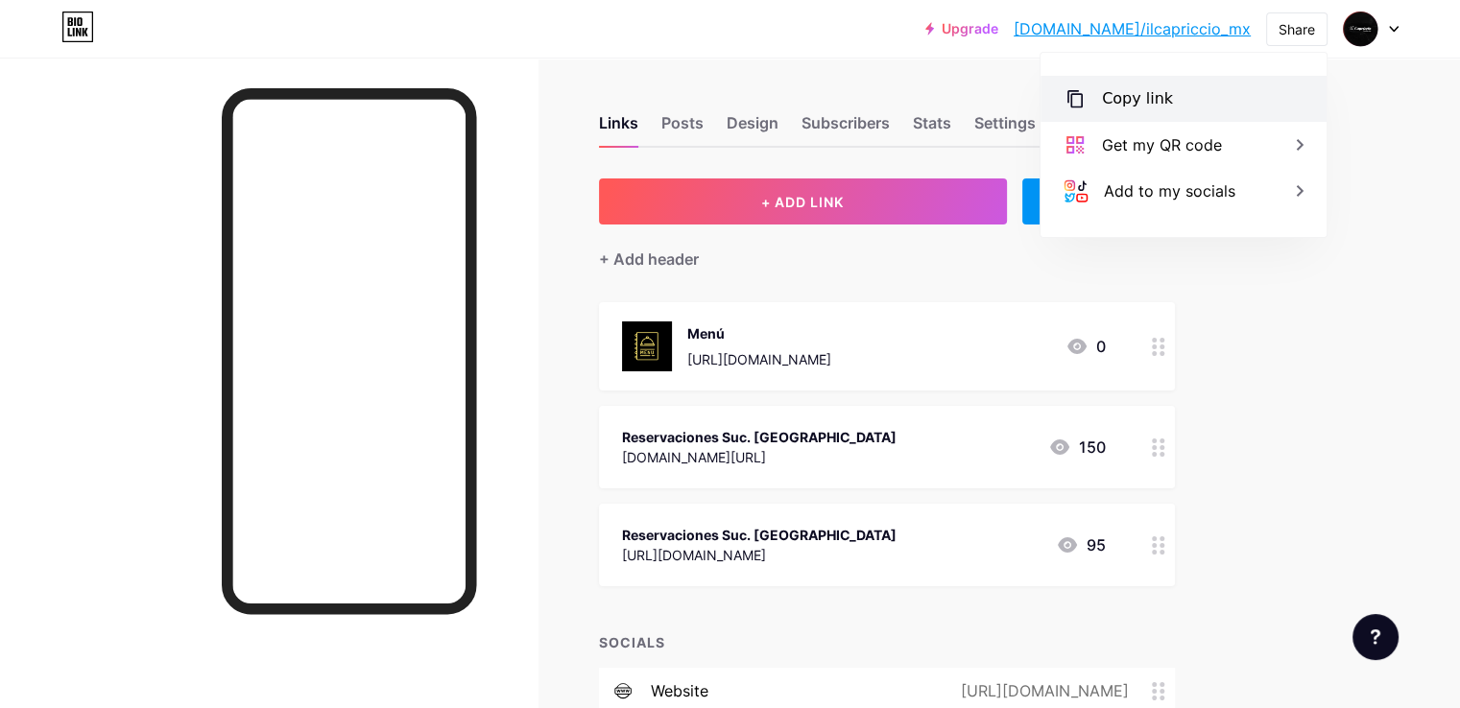
click at [1234, 107] on div "Copy link" at bounding box center [1183, 99] width 286 height 46
